Goal: Information Seeking & Learning: Learn about a topic

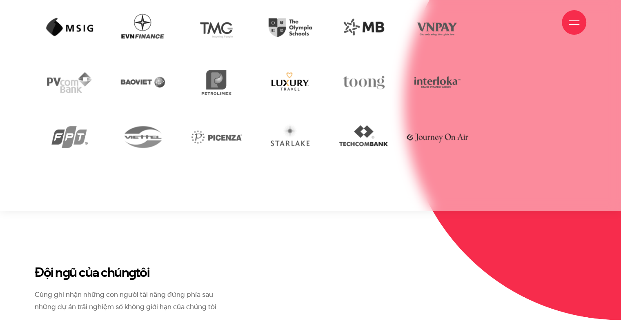
scroll to position [1974, 0]
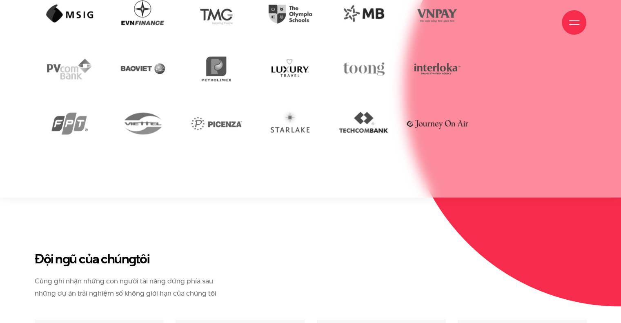
click at [572, 22] on div at bounding box center [574, 23] width 10 height 10
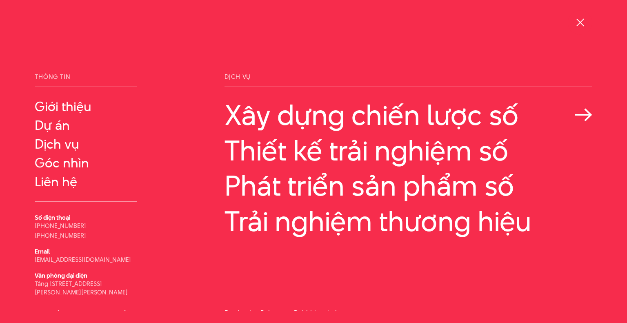
click at [345, 122] on link "Xây dựng chiến lược số" at bounding box center [409, 114] width 368 height 31
click at [337, 156] on link "Thiết kế trải nghiệm số" at bounding box center [409, 150] width 368 height 31
click at [325, 189] on link "Phát triển sản phẩm số" at bounding box center [409, 185] width 368 height 31
drag, startPoint x: 318, startPoint y: 222, endPoint x: 312, endPoint y: 219, distance: 6.4
click at [317, 223] on link "Trải nghiệm thương hiệu" at bounding box center [409, 220] width 368 height 31
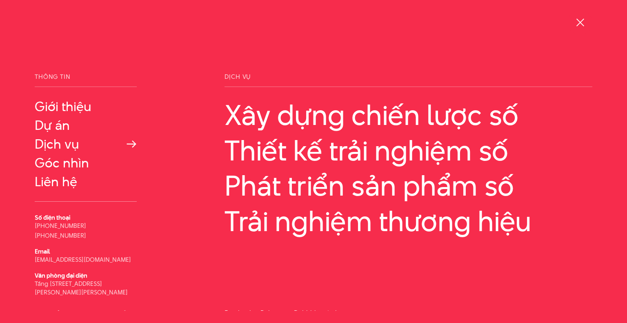
click at [55, 144] on link "Dịch vụ" at bounding box center [86, 144] width 102 height 15
click at [584, 23] on div at bounding box center [581, 23] width 10 height 10
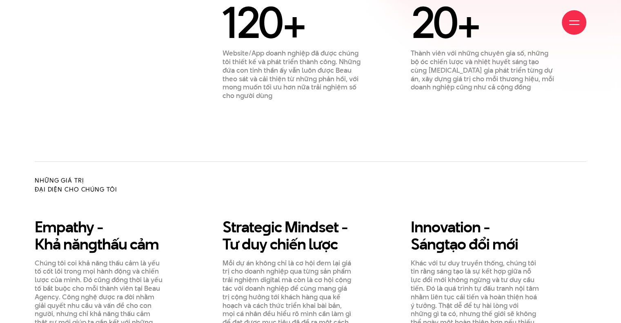
scroll to position [655, 0]
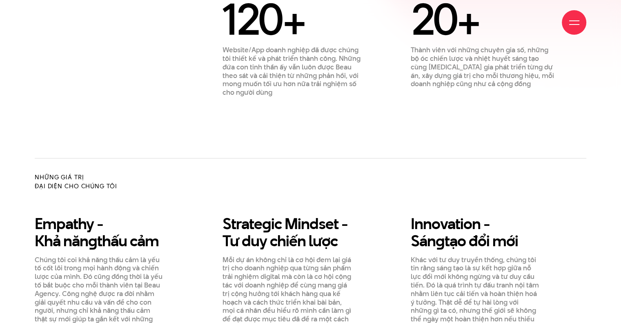
click at [314, 215] on h3 "Strate g ic Mindset - Tư duy chiến lược" at bounding box center [295, 232] width 145 height 34
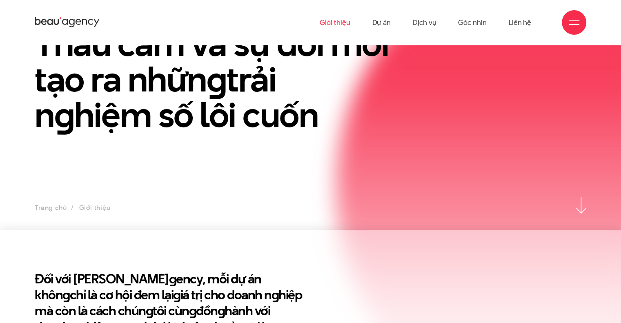
scroll to position [0, 0]
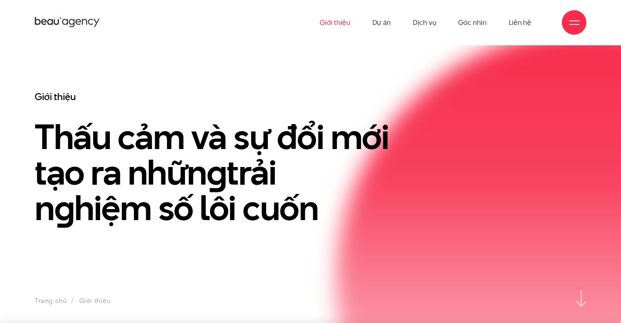
click at [83, 22] on icon at bounding box center [67, 22] width 65 height 13
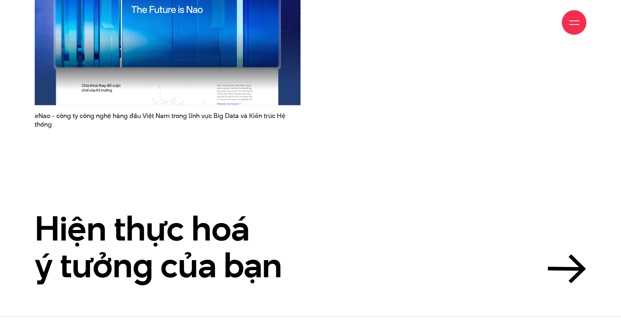
scroll to position [2339, 0]
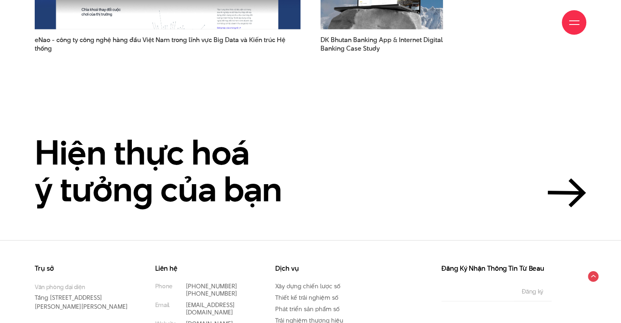
scroll to position [2289, 0]
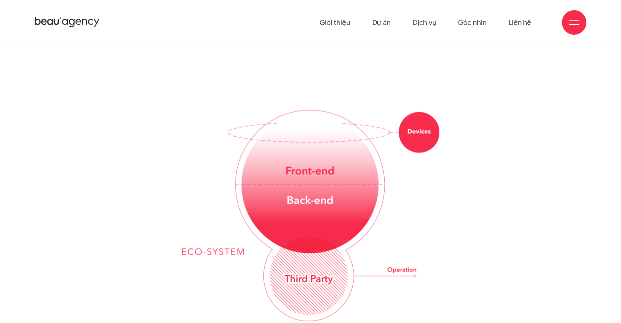
scroll to position [1052, 0]
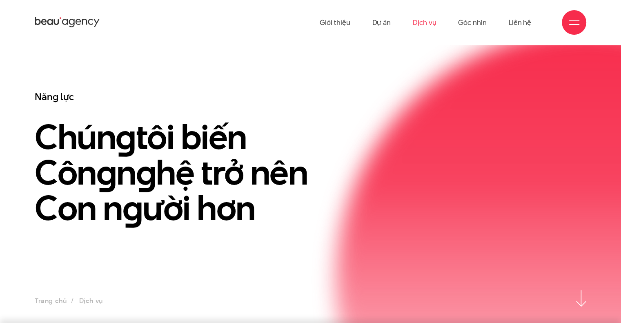
click at [70, 22] on icon at bounding box center [67, 22] width 65 height 13
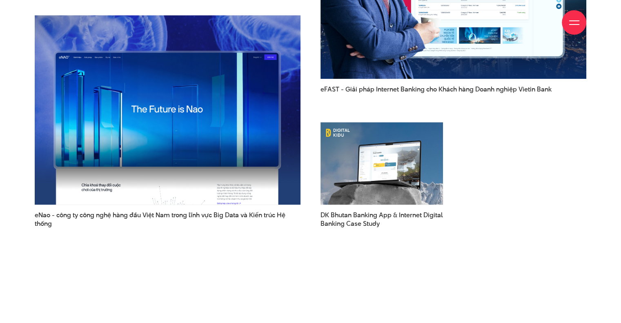
scroll to position [1183, 0]
